Goal: Check status

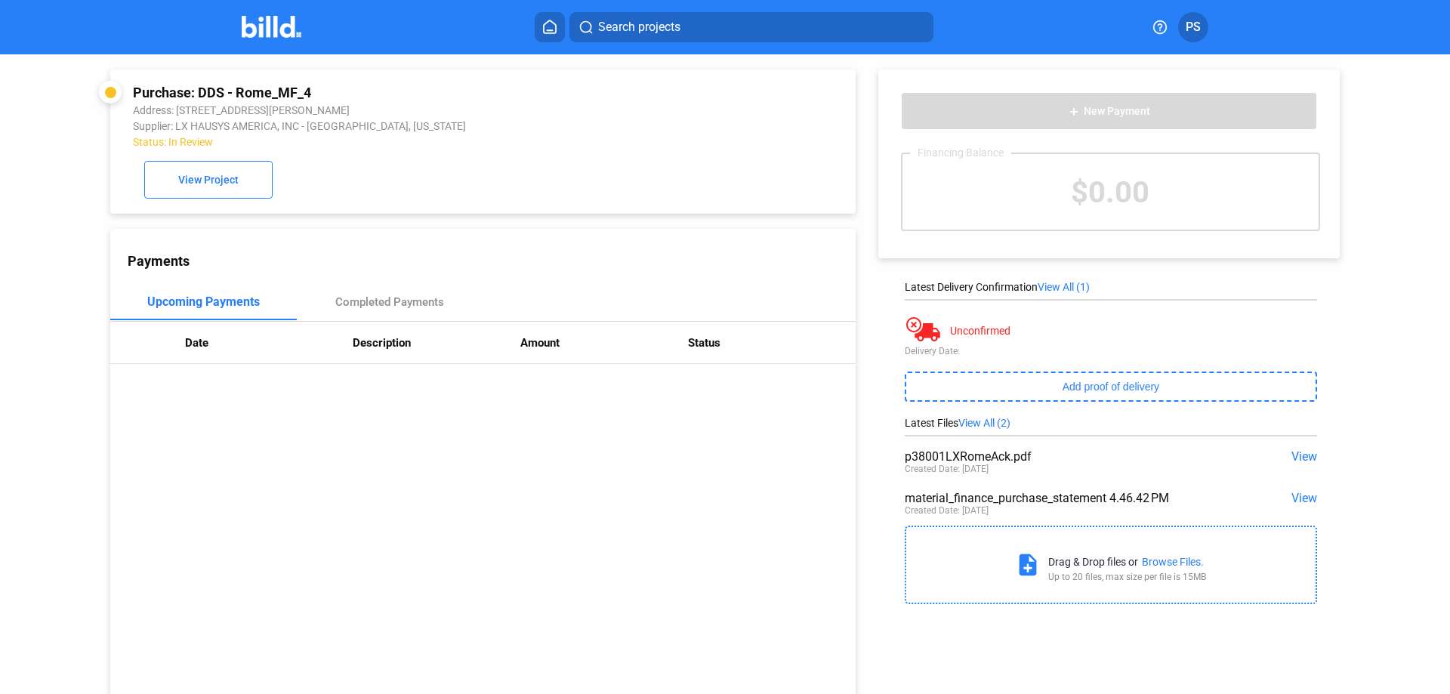
click at [547, 30] on icon at bounding box center [549, 27] width 15 height 14
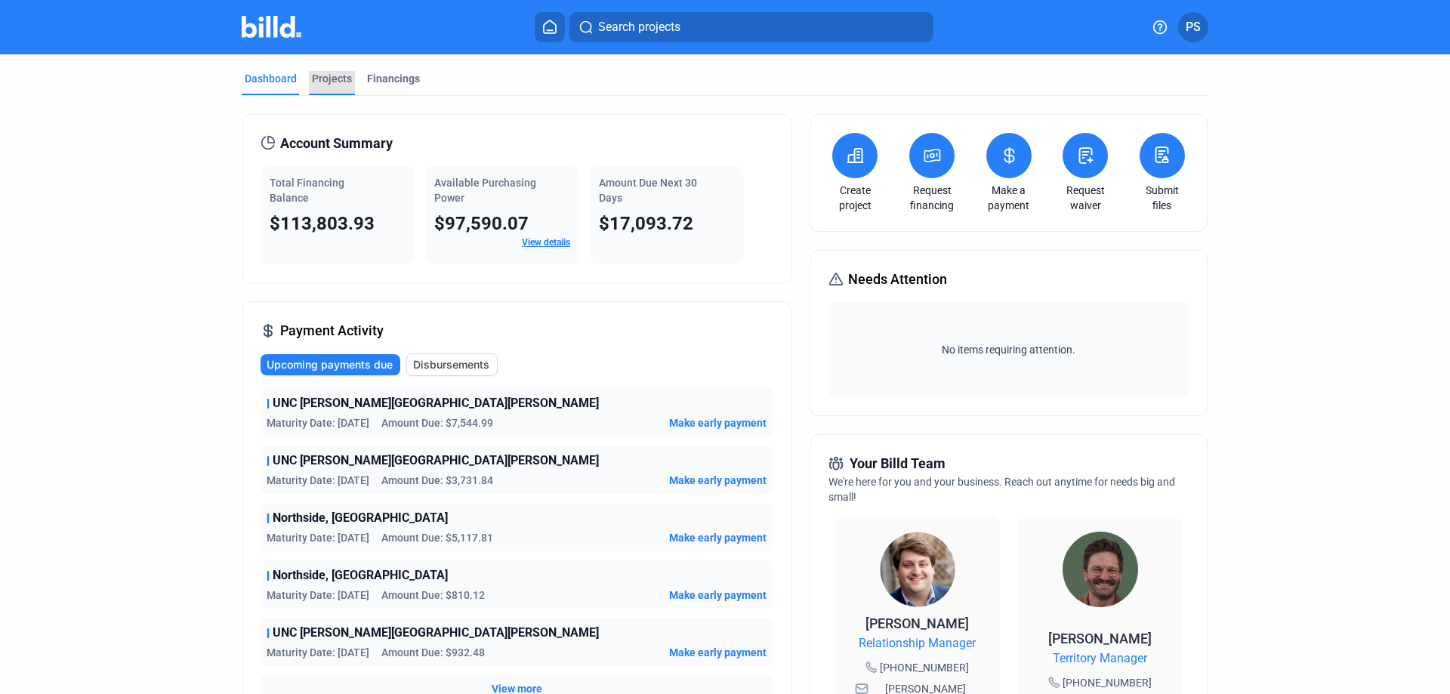
click at [331, 75] on div "Projects" at bounding box center [332, 78] width 40 height 15
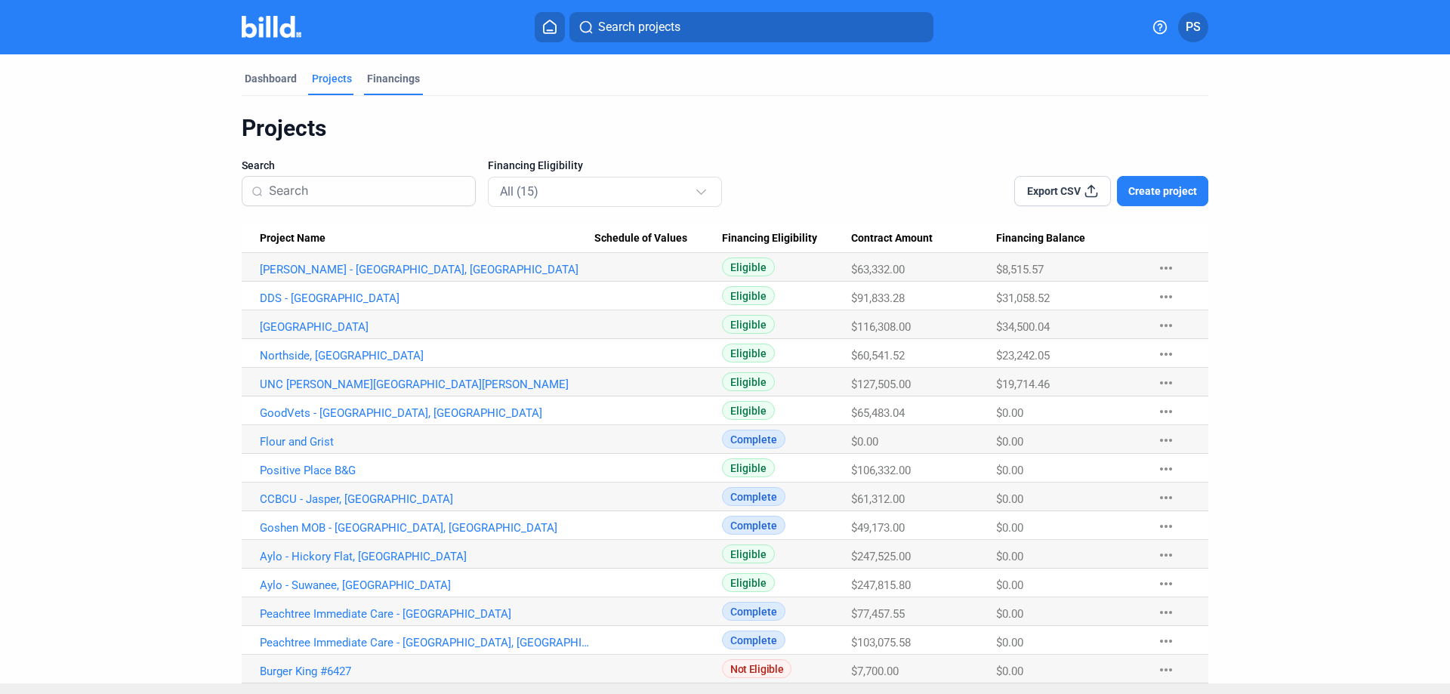
click at [401, 76] on div "Financings" at bounding box center [393, 78] width 53 height 15
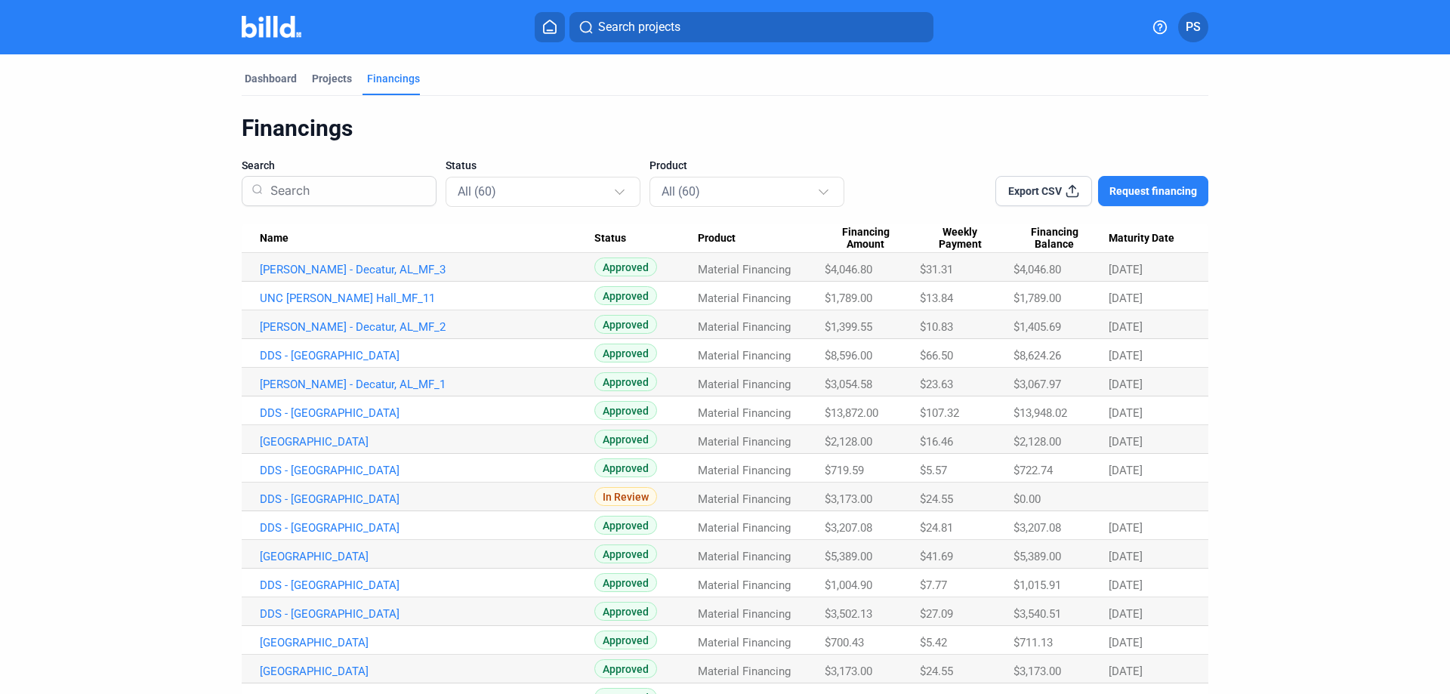
click at [862, 233] on span "Financing Amount" at bounding box center [866, 239] width 82 height 26
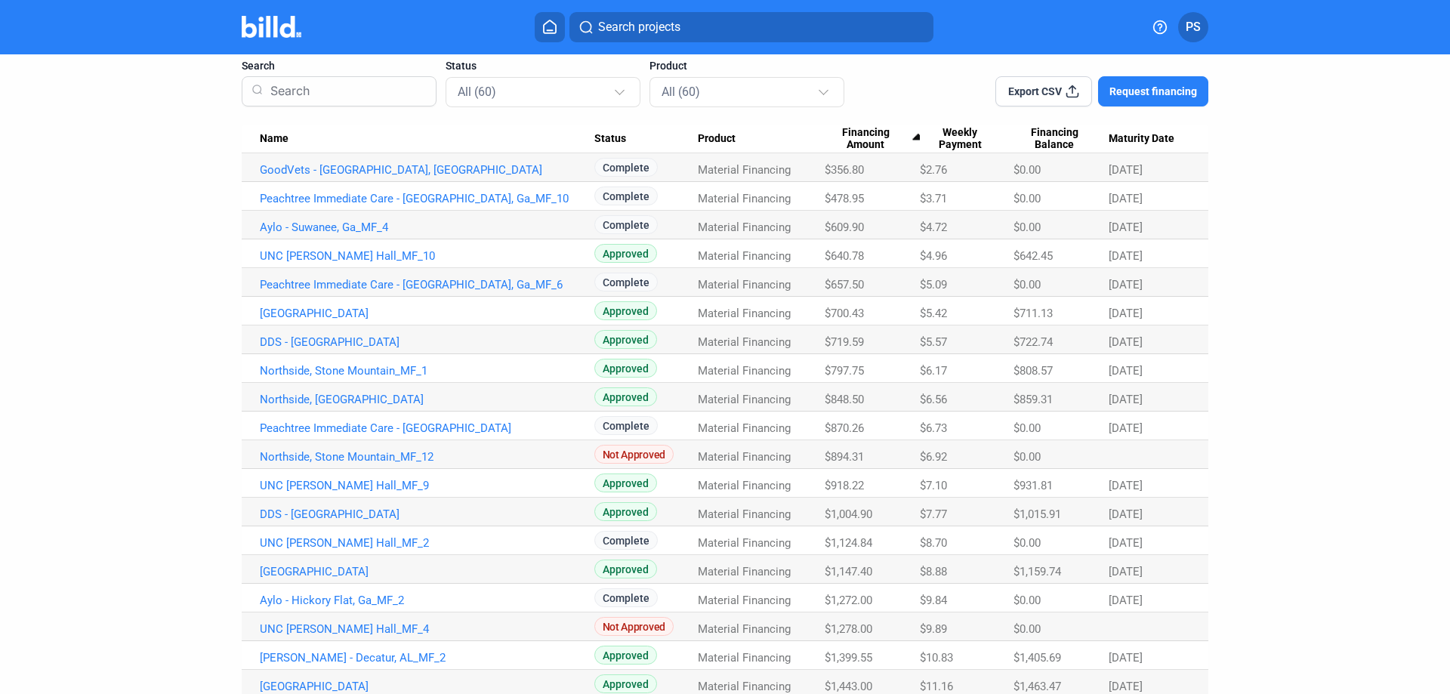
scroll to position [529, 0]
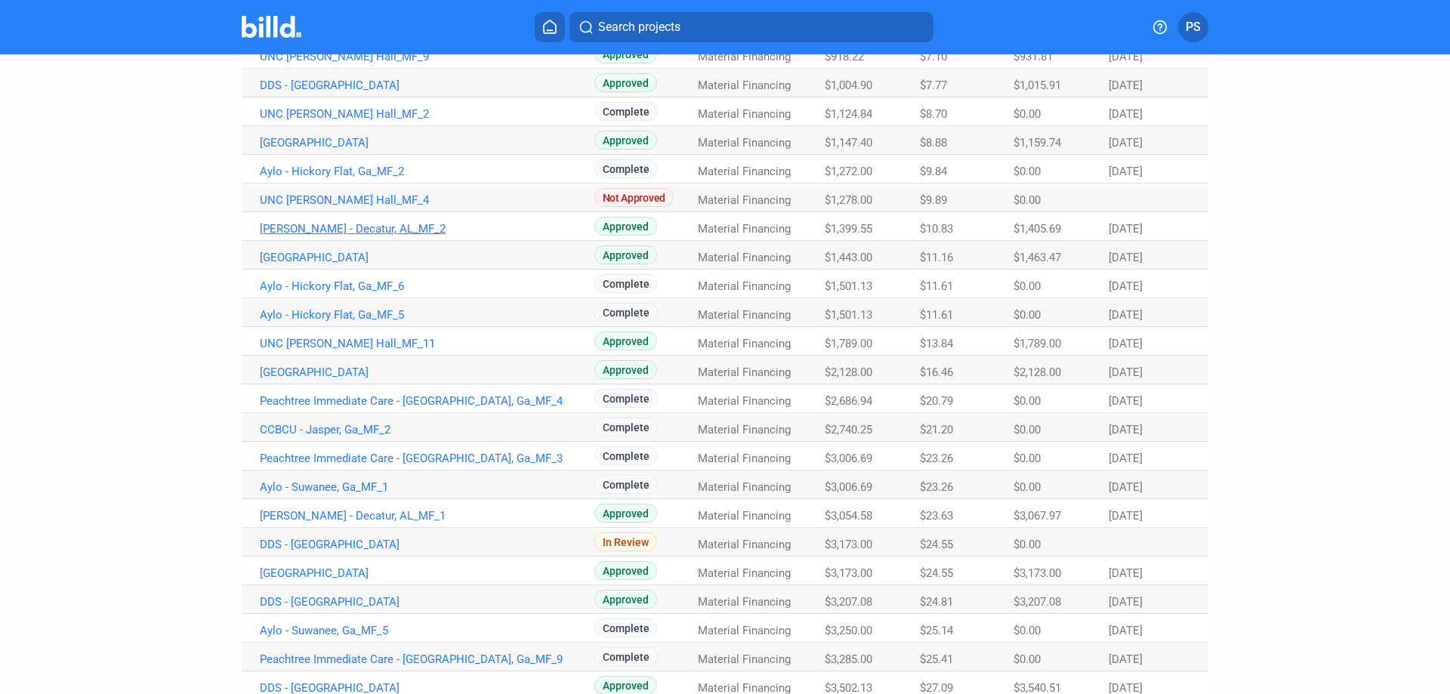
click at [336, 226] on link "[PERSON_NAME] - Decatur, AL_MF_2" at bounding box center [427, 229] width 335 height 14
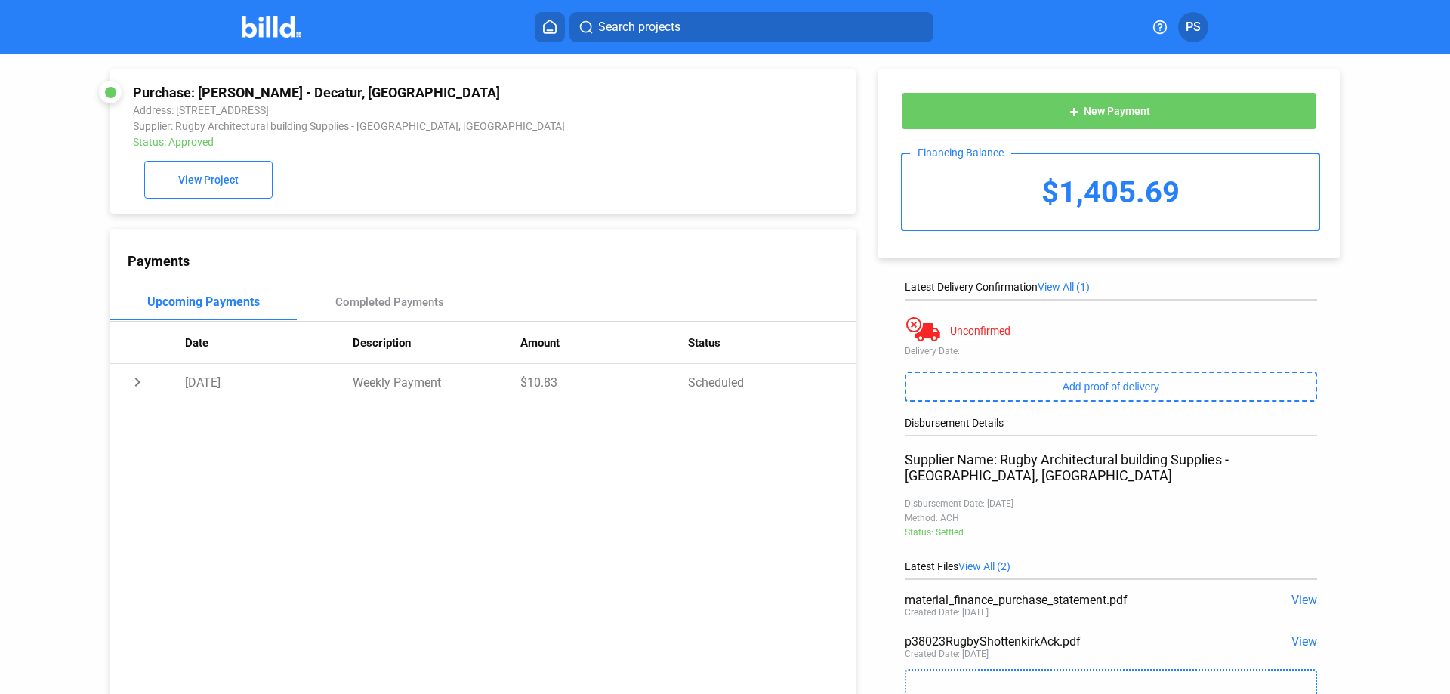
click at [558, 499] on div "Payments Upcoming Payments Completed Payments Date Description Amount Status ch…" at bounding box center [482, 470] width 745 height 483
